Goal: Find specific page/section: Find specific page/section

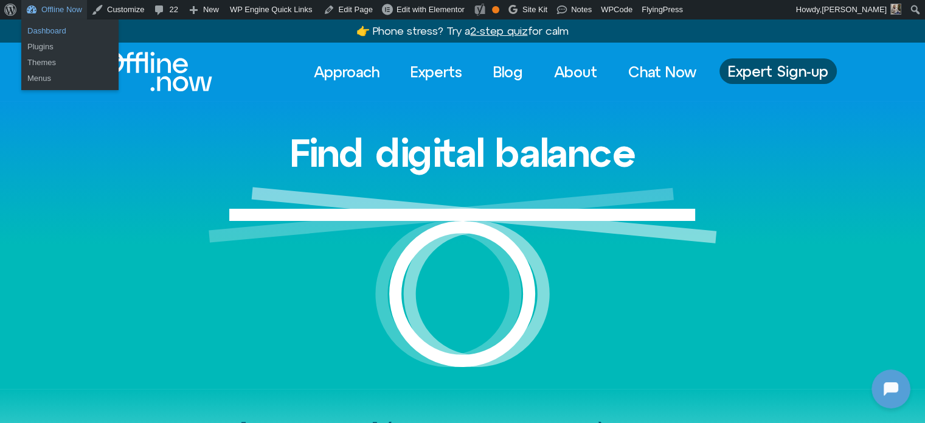
click at [59, 33] on link "Dashboard" at bounding box center [69, 31] width 97 height 16
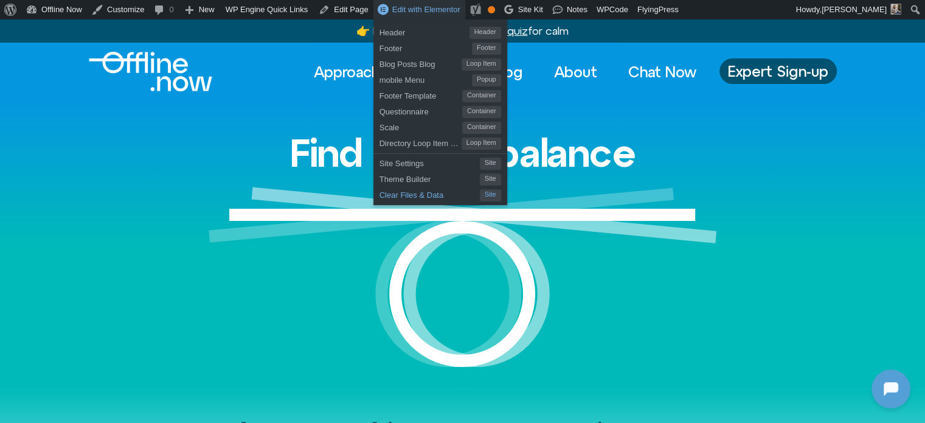
click at [401, 195] on span "Clear Files & Data" at bounding box center [429, 193] width 100 height 16
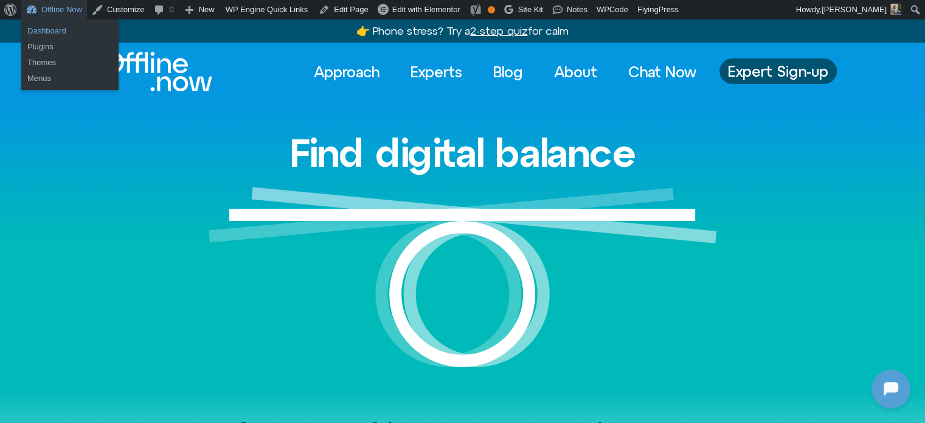
drag, startPoint x: 55, startPoint y: 26, endPoint x: 66, endPoint y: 32, distance: 12.5
click at [55, 26] on link "Dashboard" at bounding box center [69, 31] width 97 height 16
click at [38, 29] on link "Dashboard" at bounding box center [69, 31] width 97 height 16
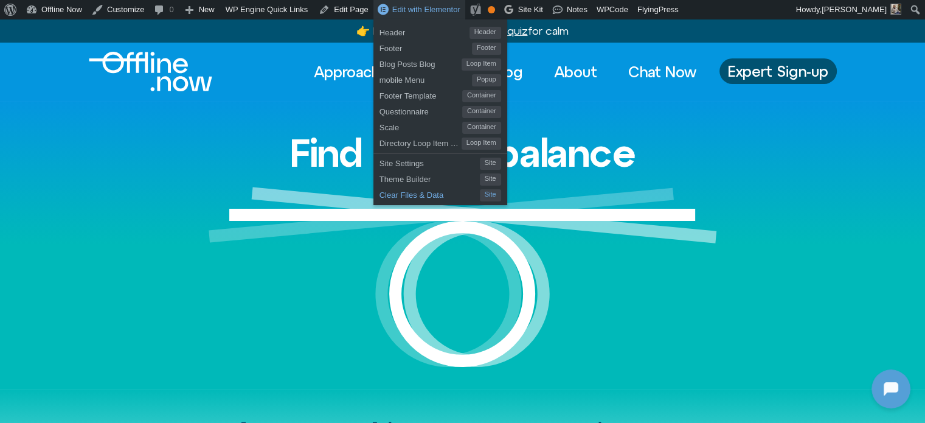
click at [397, 194] on span "Clear Files & Data" at bounding box center [429, 193] width 100 height 16
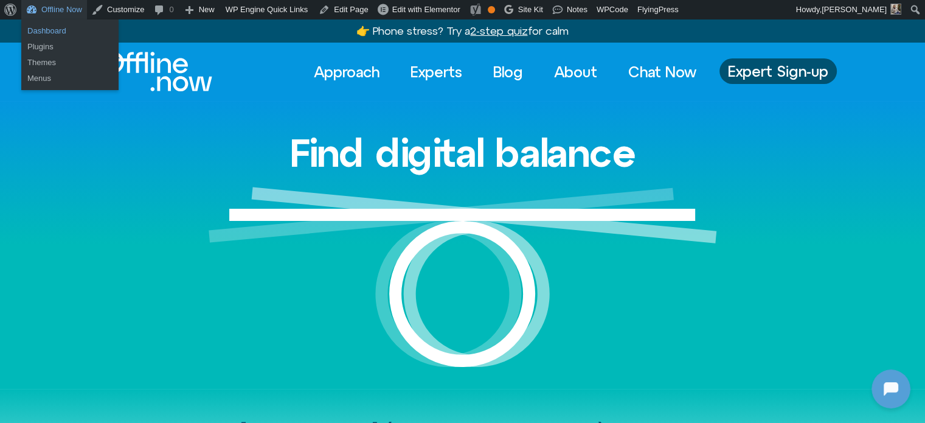
click at [58, 27] on link "Dashboard" at bounding box center [69, 31] width 97 height 16
